Goal: Information Seeking & Learning: Learn about a topic

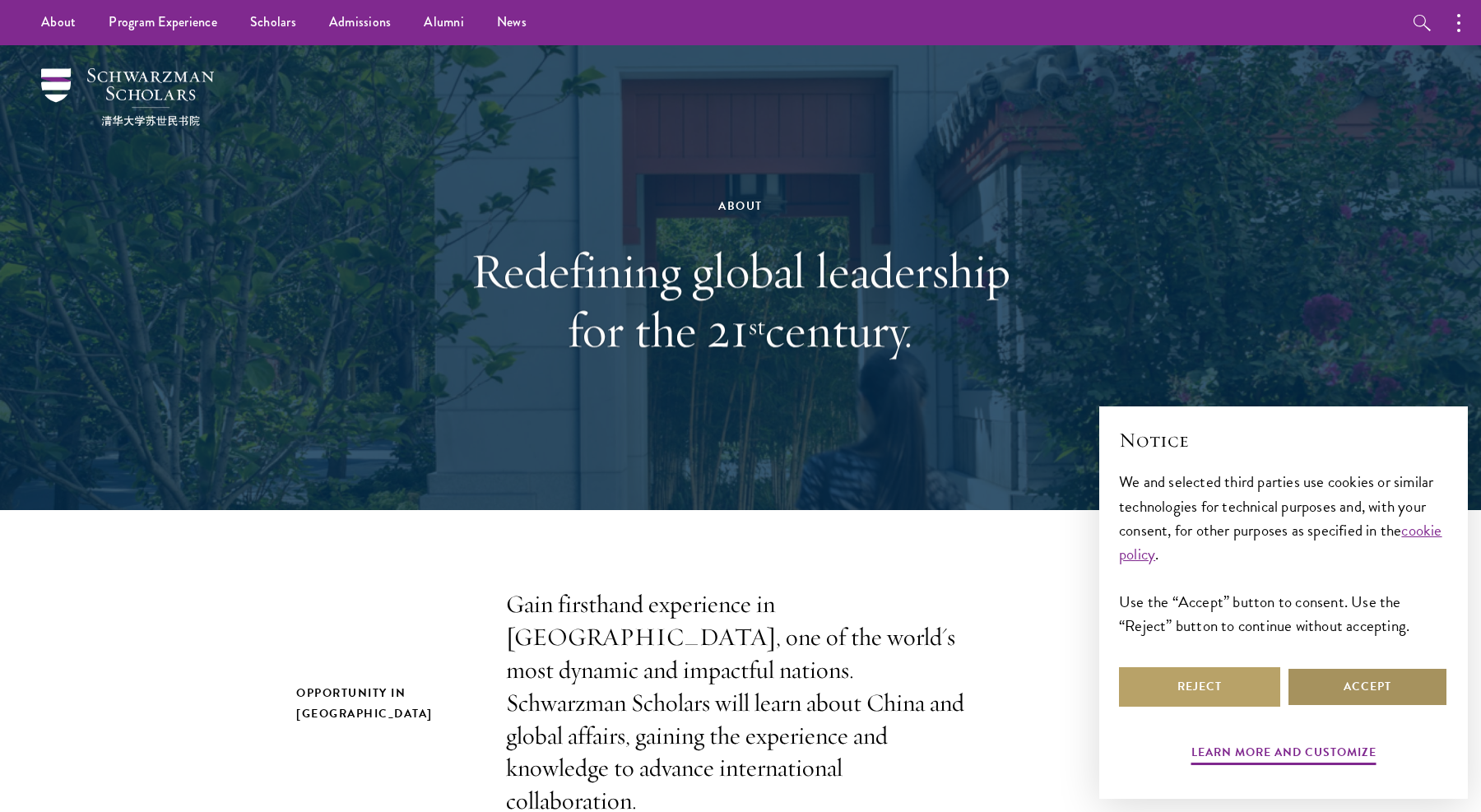
click at [1337, 676] on button "Accept" at bounding box center [1367, 686] width 161 height 39
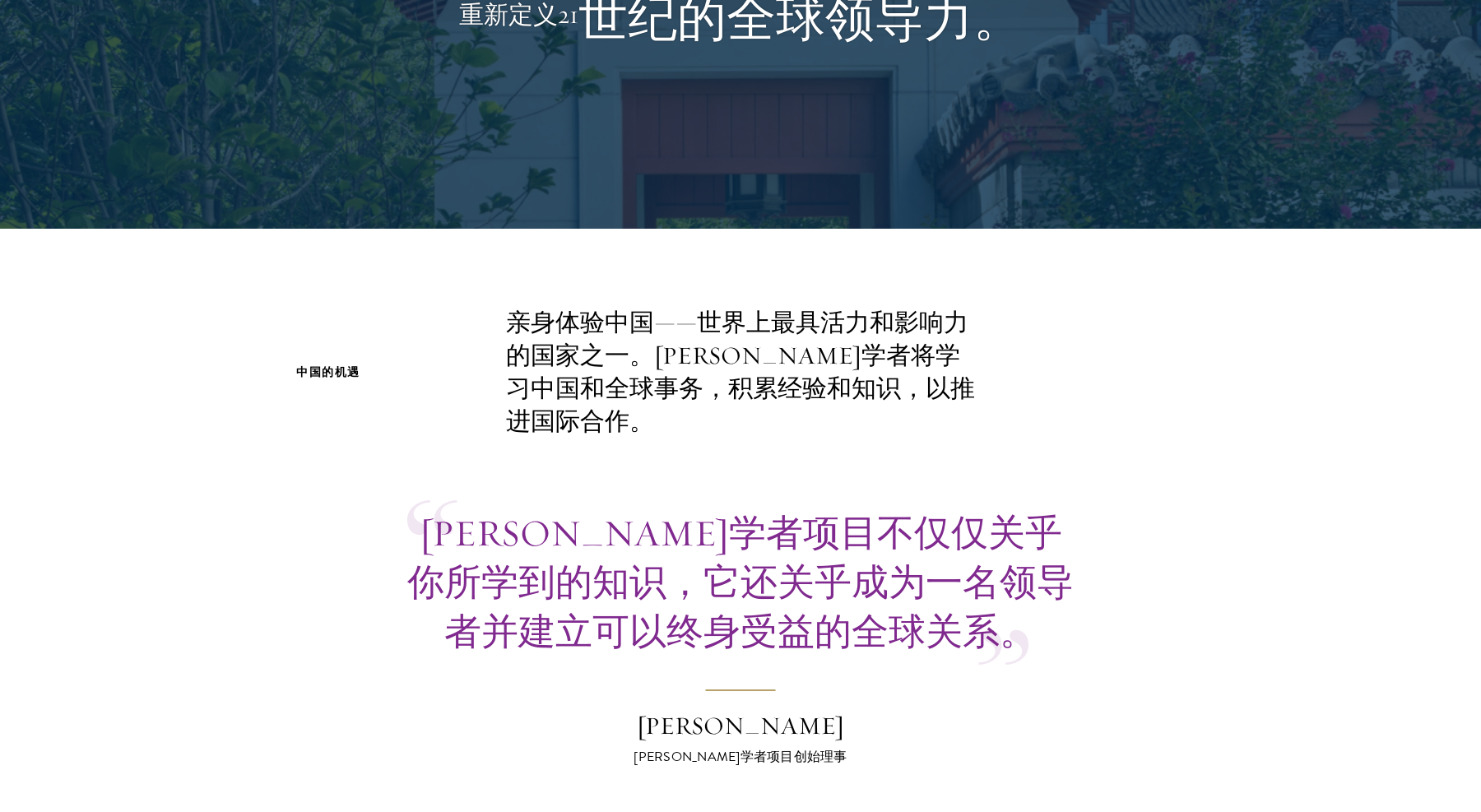
scroll to position [351, 0]
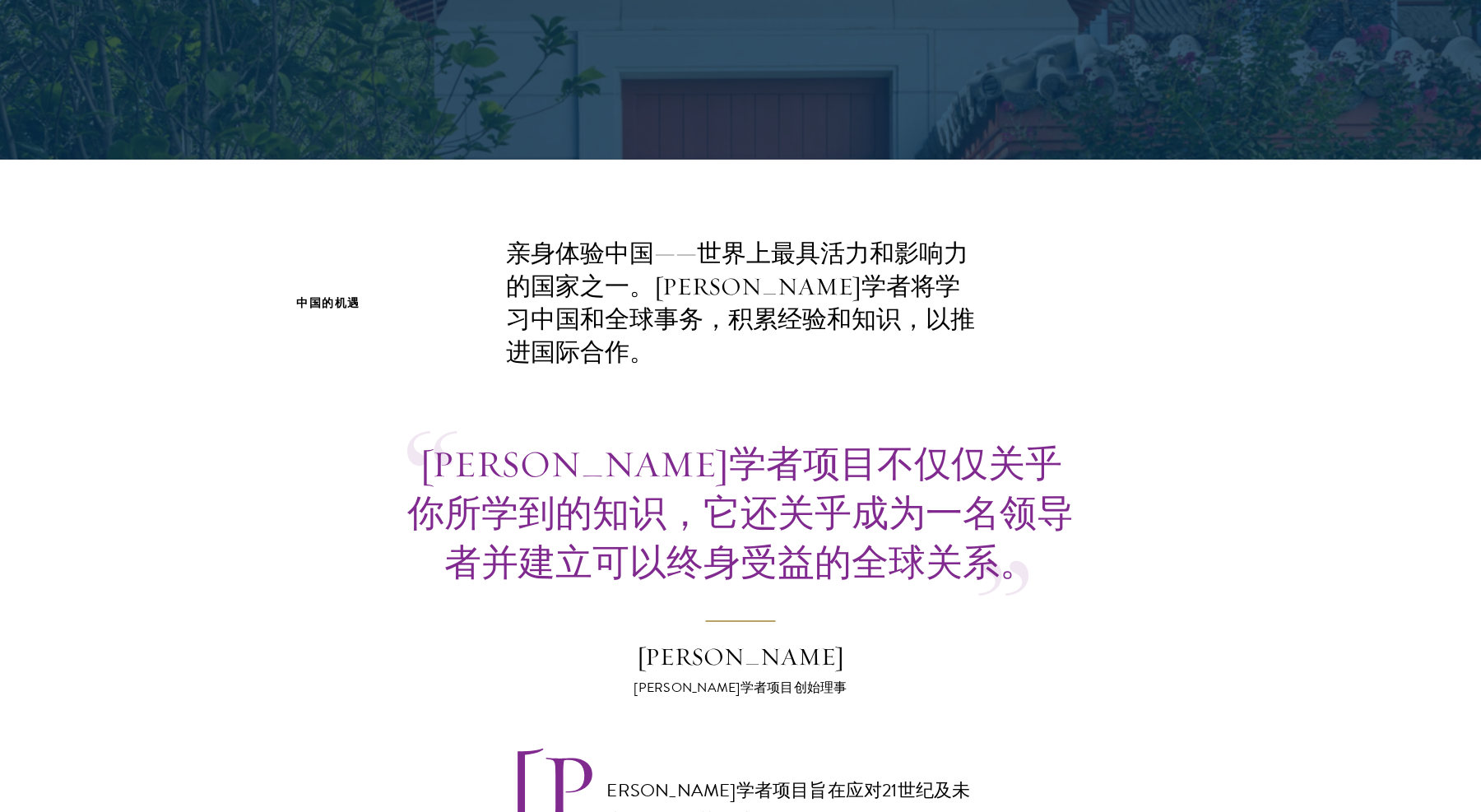
click at [662, 325] on font "亲身体验中国——世界上最具活力和影响力的国家之一。[PERSON_NAME]学者将学习中国和全球事务，积累经验和知识，以推进国际合作。" at bounding box center [740, 303] width 469 height 130
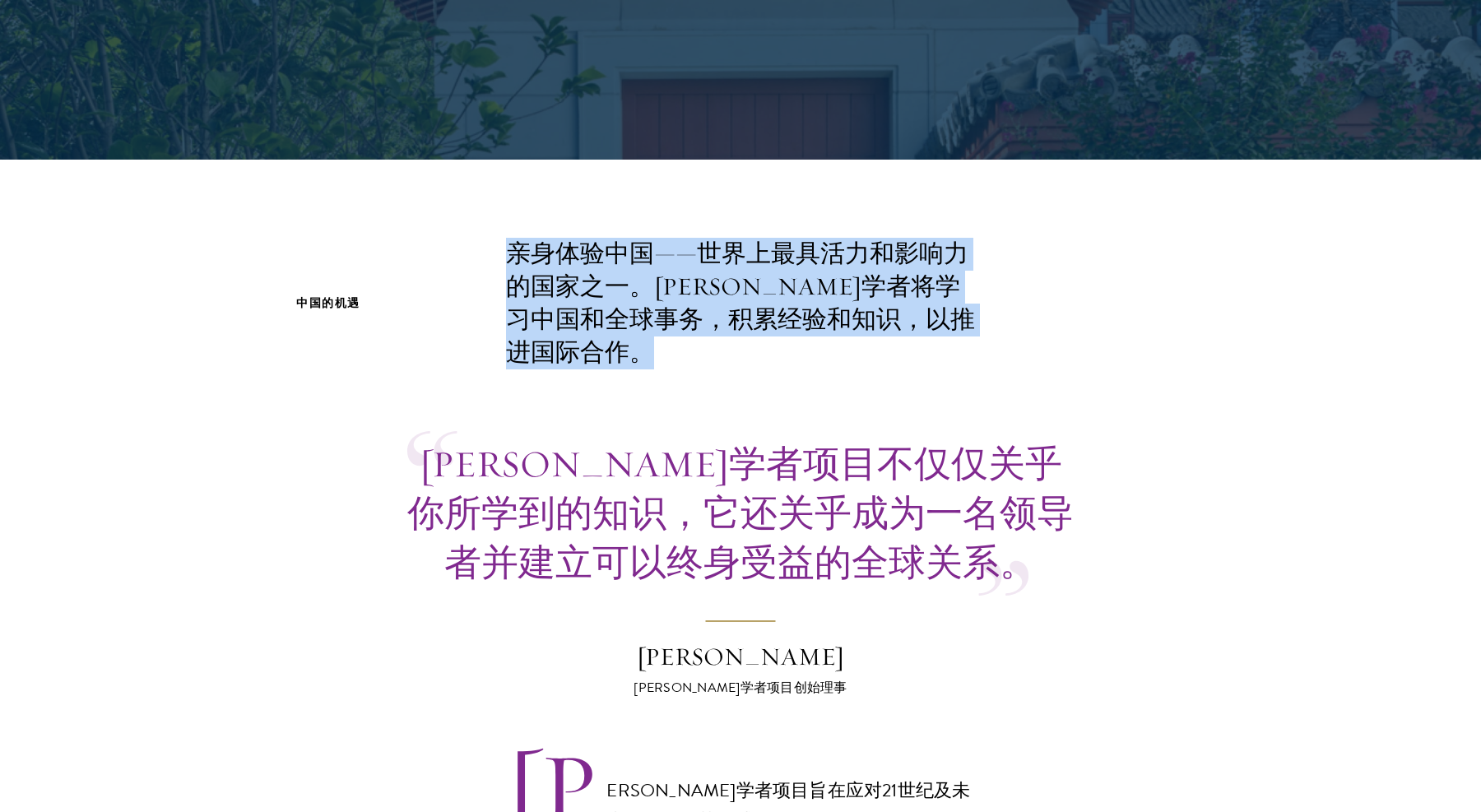
click at [662, 325] on font "亲身体验中国——世界上最具活力和影响力的国家之一。[PERSON_NAME]学者将学习中国和全球事务，积累经验和知识，以推进国际合作。" at bounding box center [740, 303] width 469 height 130
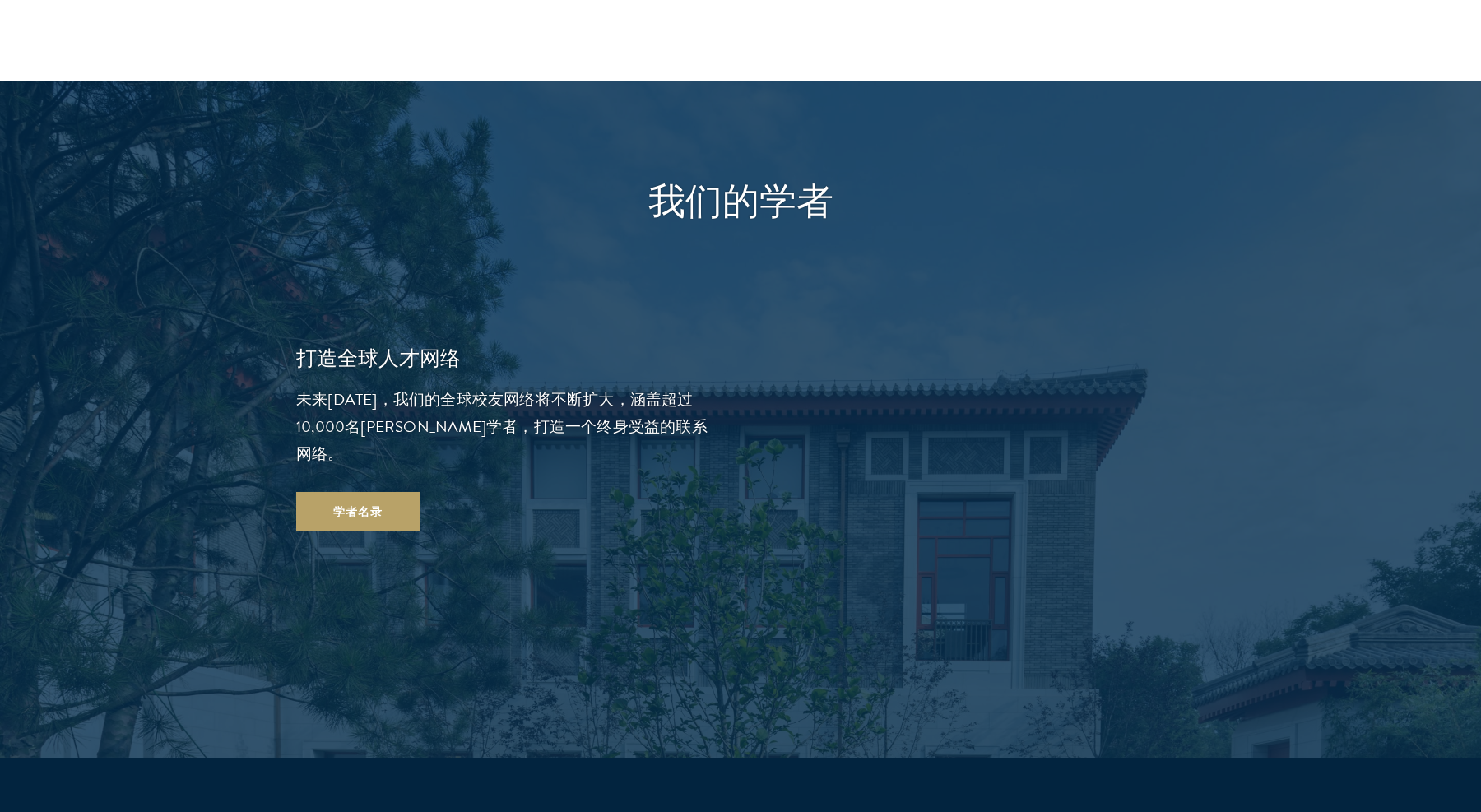
scroll to position [2650, 0]
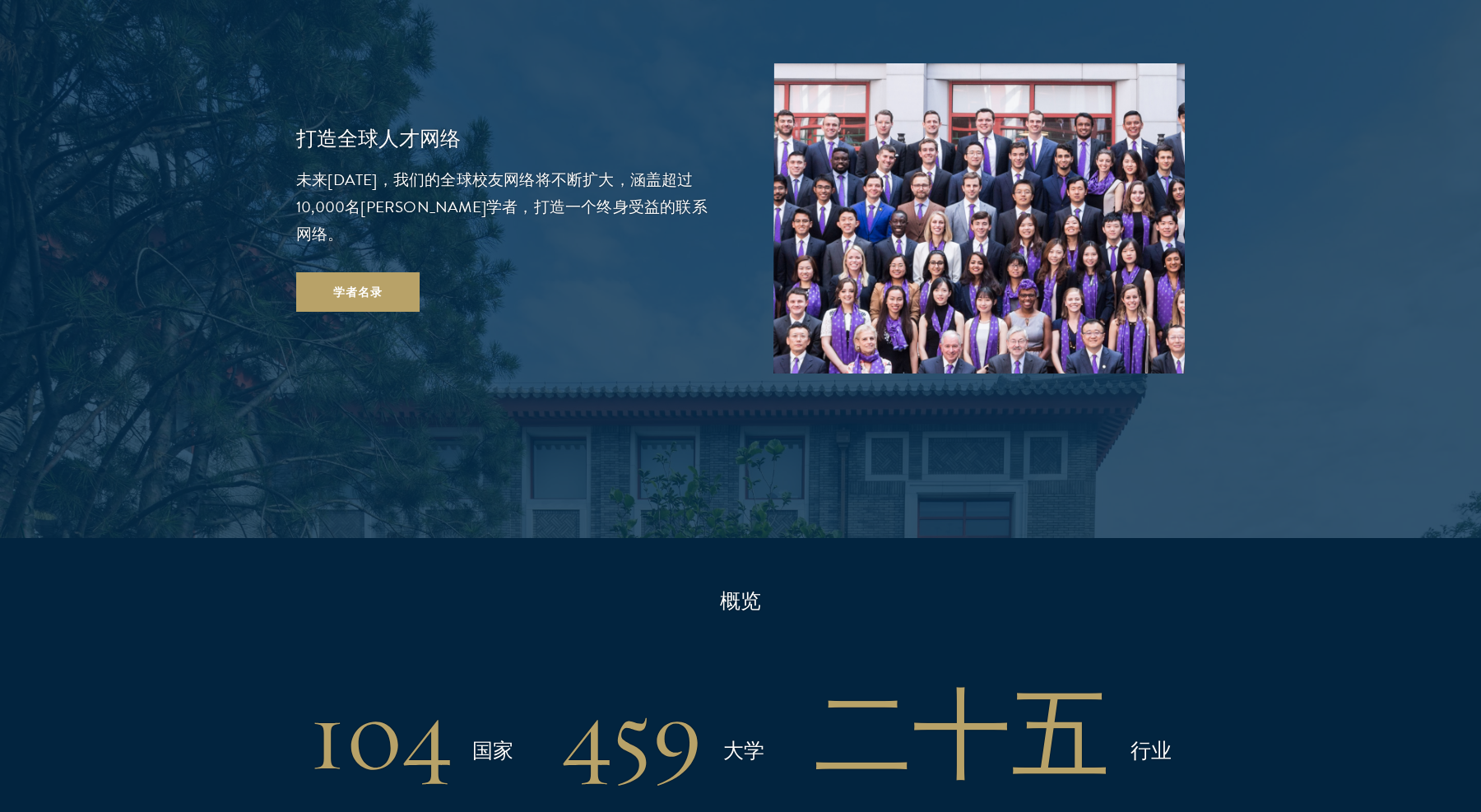
click at [596, 168] on font "未来[DATE]，我们的全球校友网络将不断扩大，涵盖超过10,000名[PERSON_NAME]学者，打造一个终身受益的联系网络。" at bounding box center [502, 207] width 412 height 78
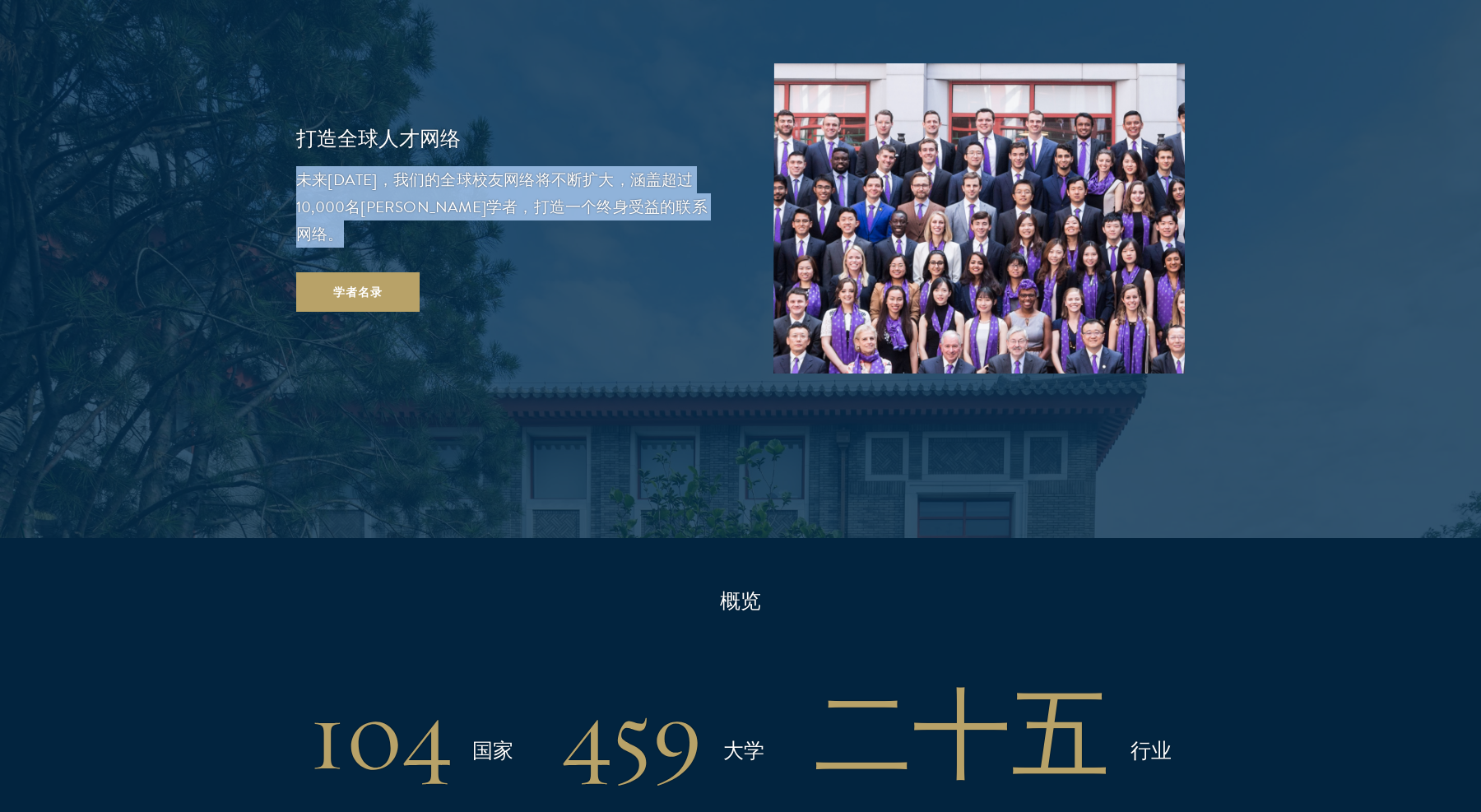
click at [596, 168] on font "未来[DATE]，我们的全球校友网络将不断扩大，涵盖超过10,000名[PERSON_NAME]学者，打造一个终身受益的联系网络。" at bounding box center [502, 207] width 412 height 78
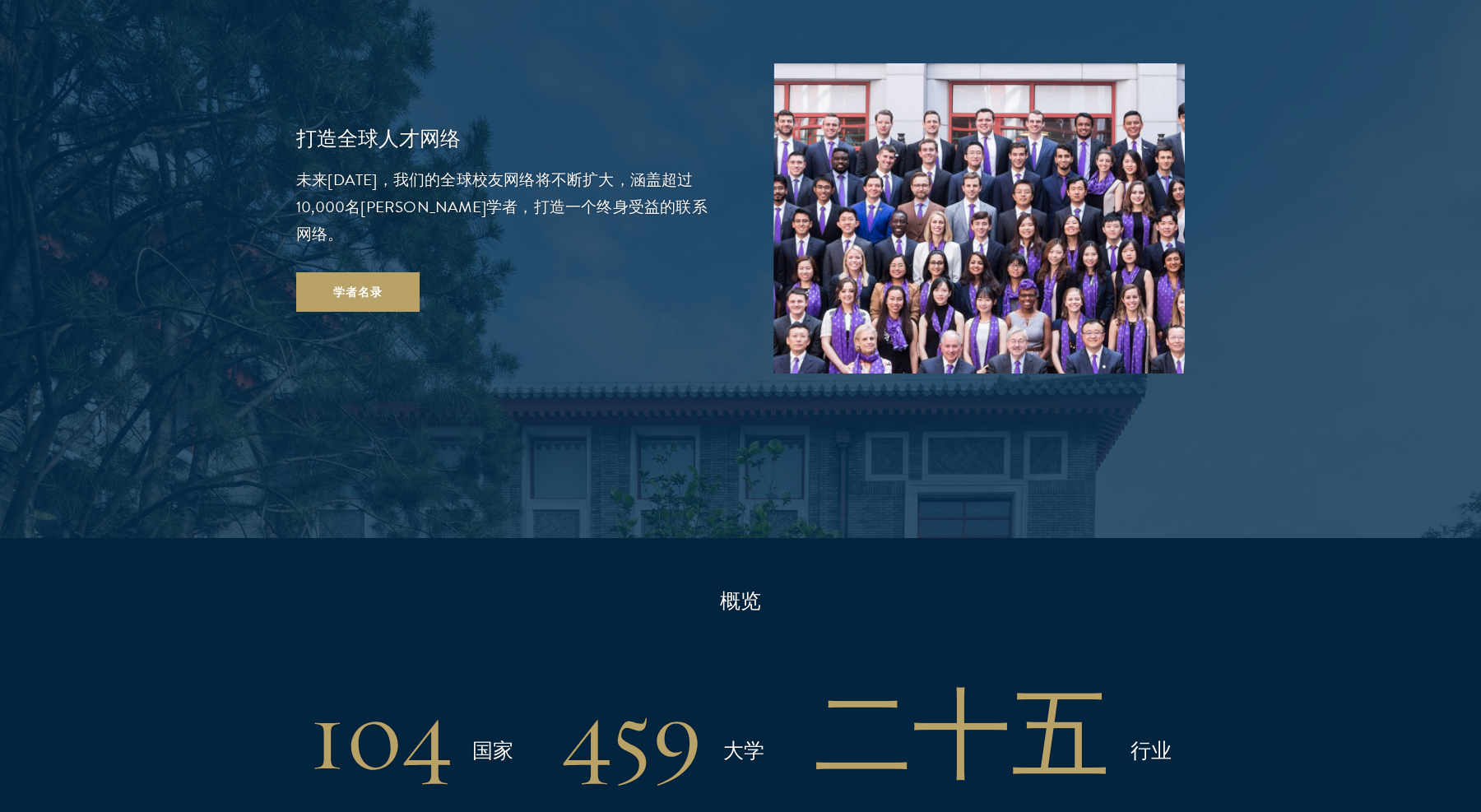
click at [538, 168] on font "未来[DATE]，我们的全球校友网络将不断扩大，涵盖超过10,000名[PERSON_NAME]学者，打造一个终身受益的联系网络。" at bounding box center [502, 207] width 412 height 78
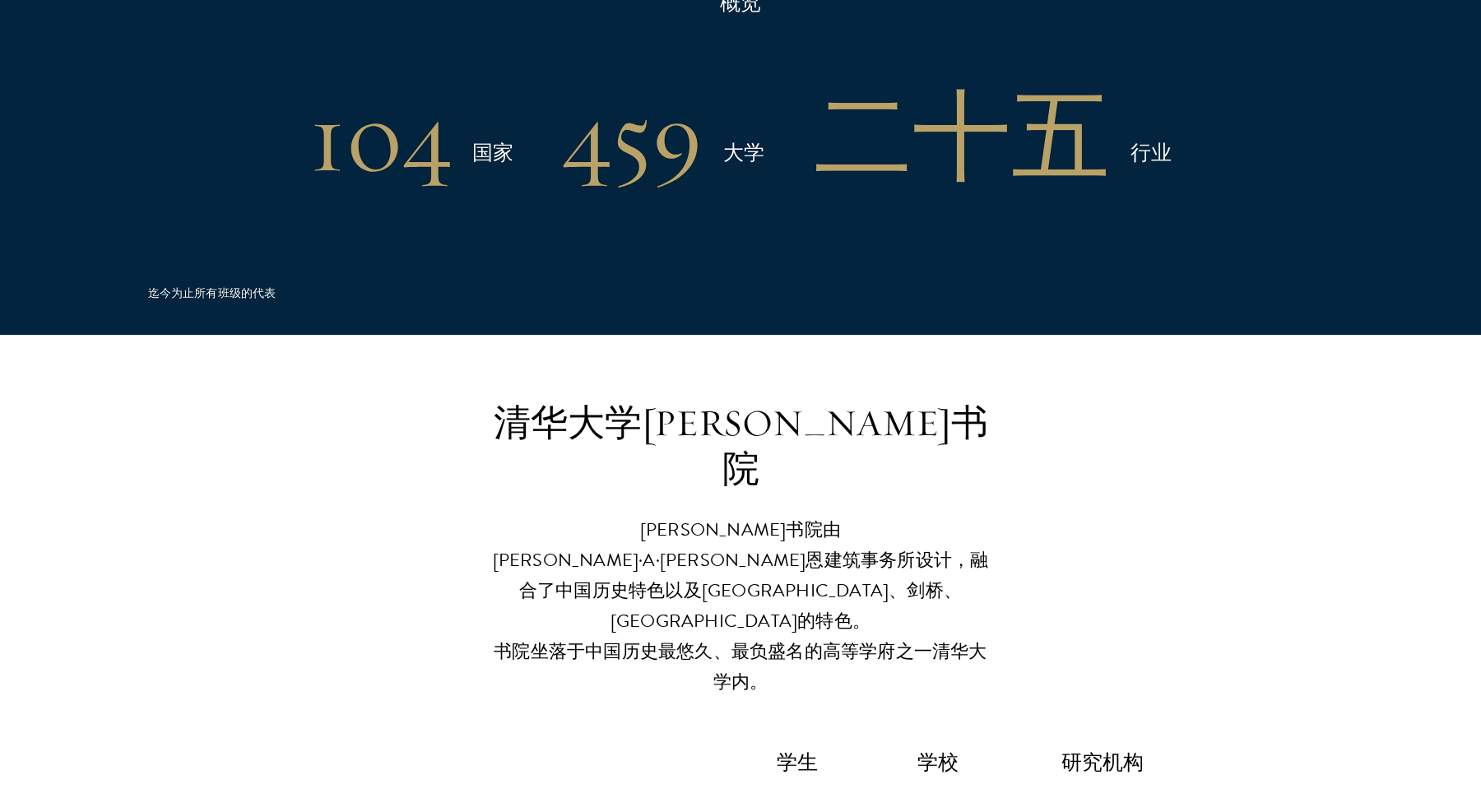
scroll to position [3507, 0]
